Goal: Information Seeking & Learning: Learn about a topic

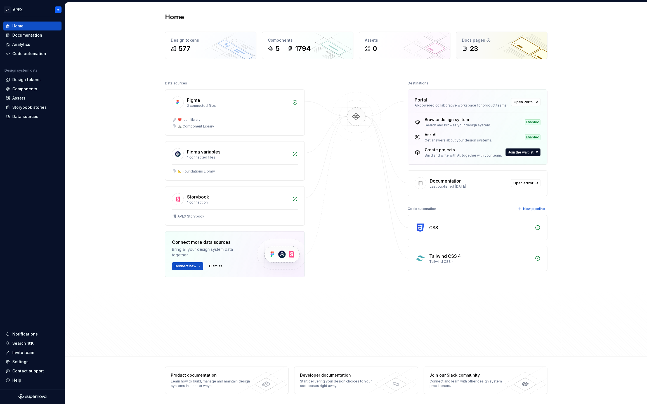
click at [482, 46] on div "23" at bounding box center [502, 48] width 80 height 9
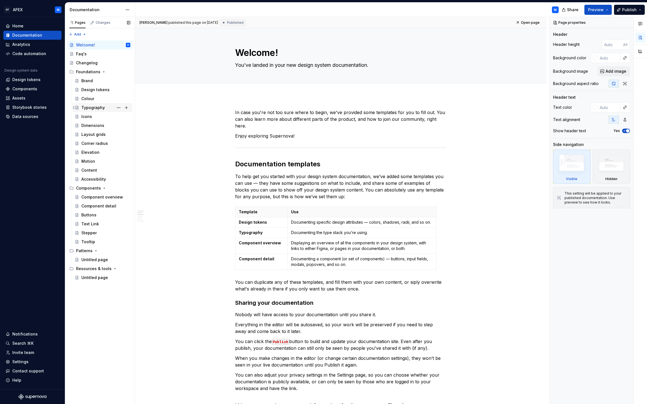
click at [95, 107] on div "Typography" at bounding box center [92, 108] width 23 height 6
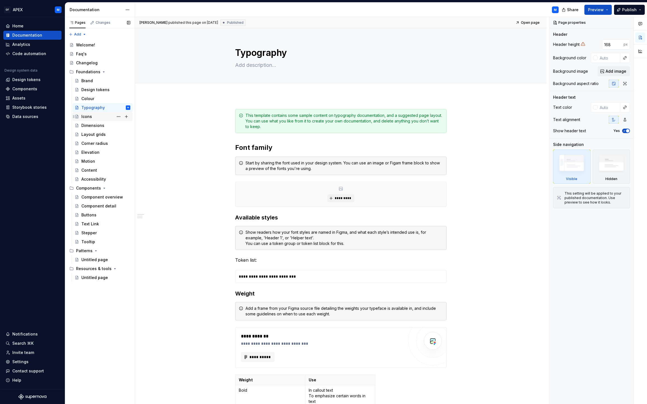
click at [98, 119] on div "Icons" at bounding box center [105, 117] width 49 height 8
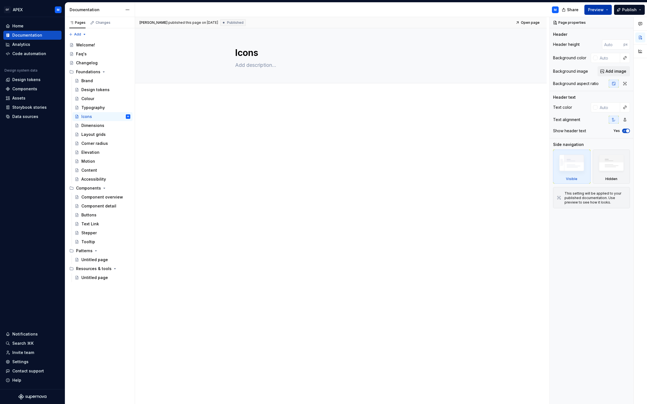
click at [608, 11] on button "Preview" at bounding box center [598, 10] width 27 height 10
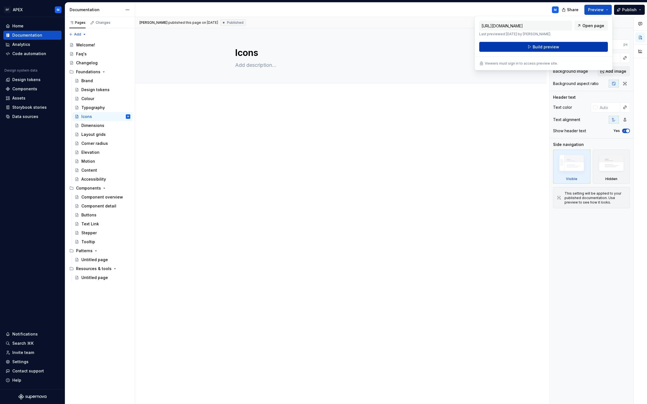
click at [565, 48] on button "Build preview" at bounding box center [544, 47] width 129 height 10
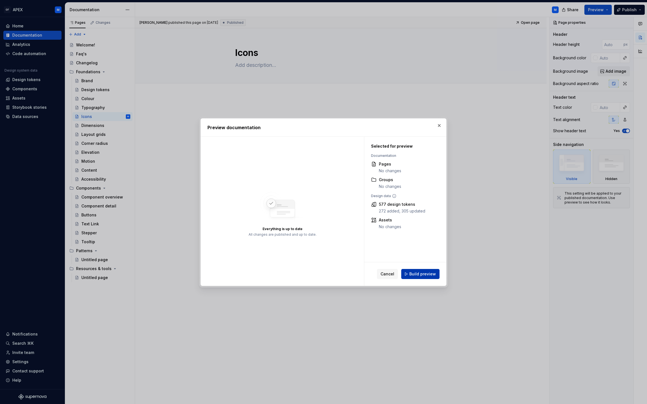
click at [422, 272] on span "Build preview" at bounding box center [423, 274] width 27 height 6
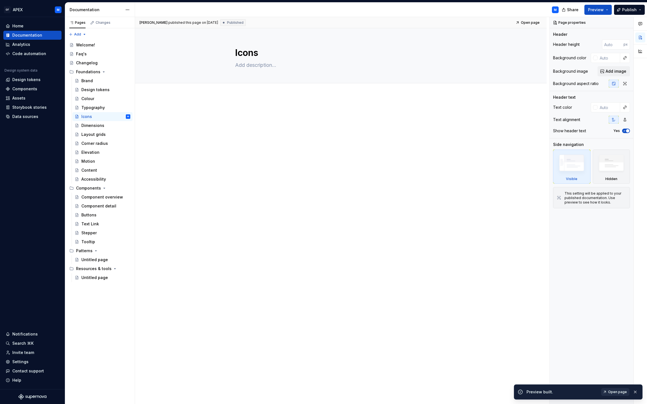
click at [619, 392] on span "Open page" at bounding box center [617, 392] width 19 height 4
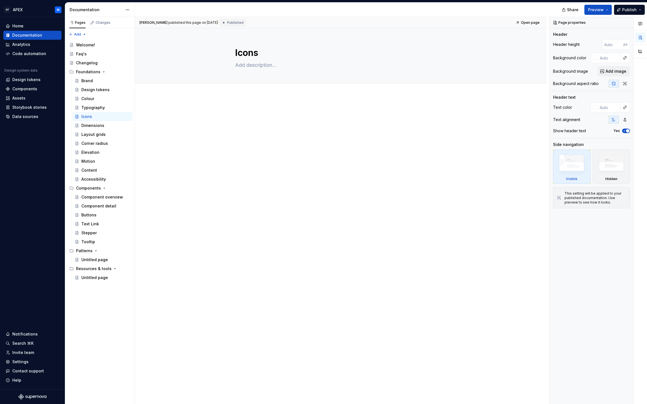
type textarea "*"
